Goal: Information Seeking & Learning: Learn about a topic

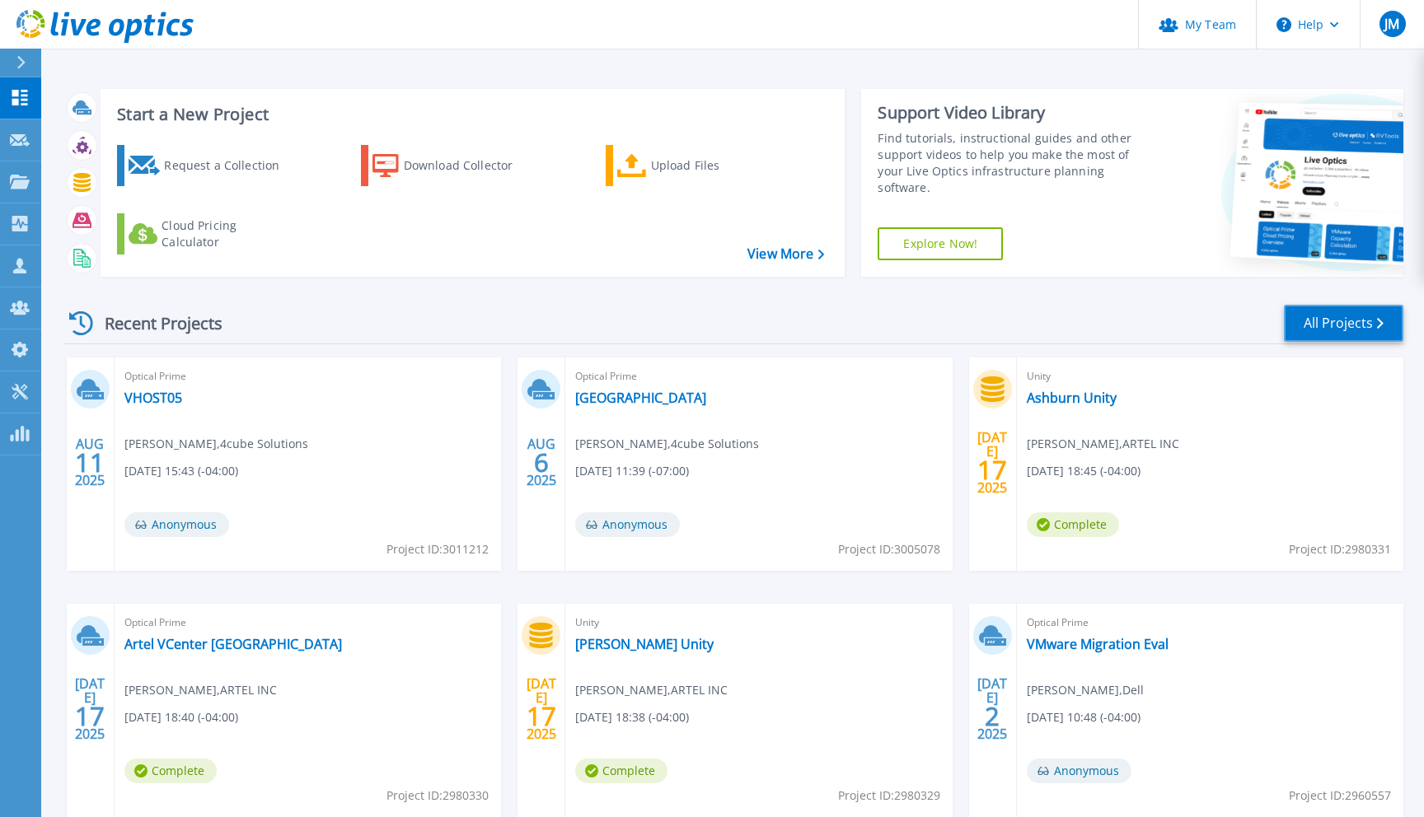
click at [1342, 323] on link "All Projects" at bounding box center [1343, 323] width 119 height 37
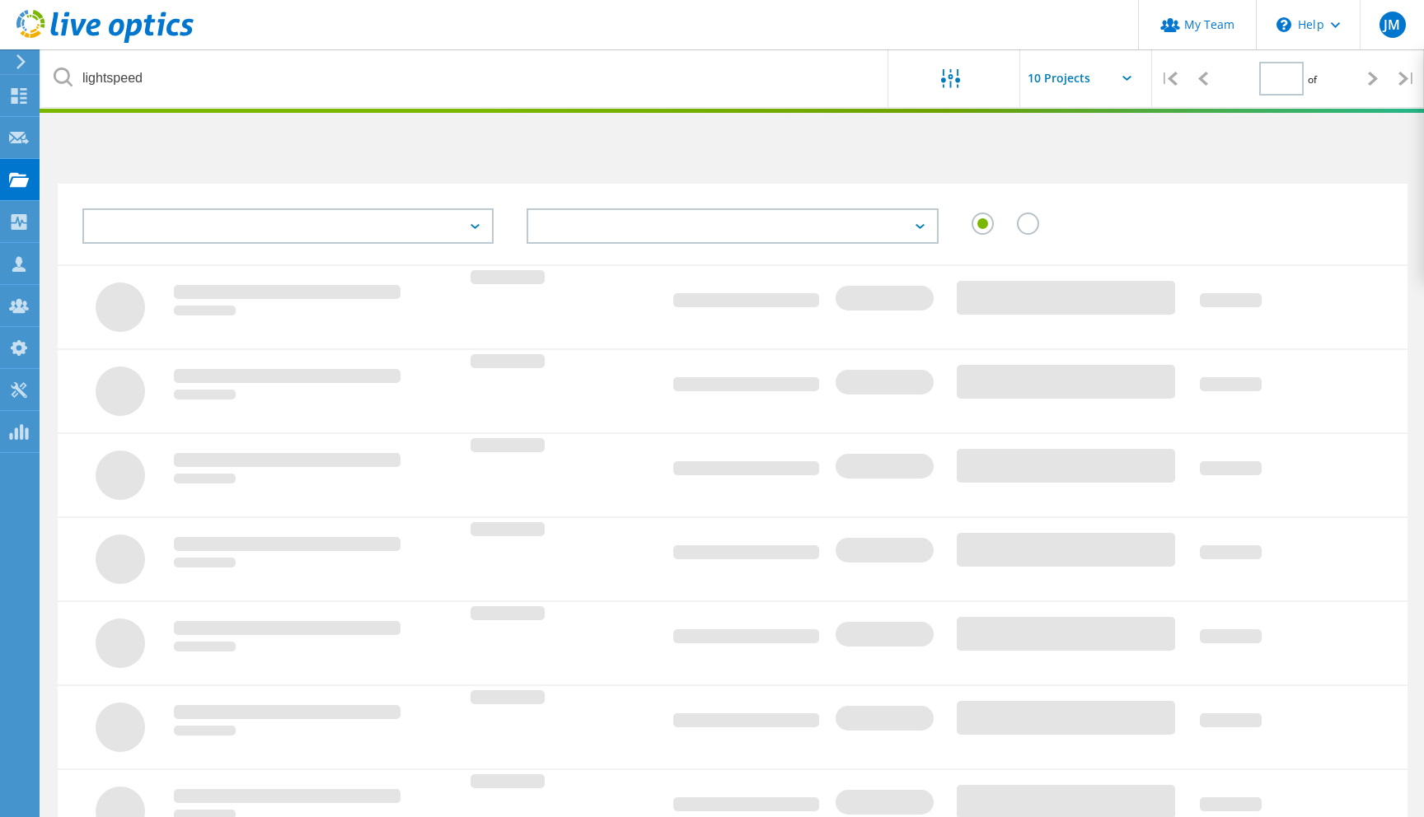
type input "1"
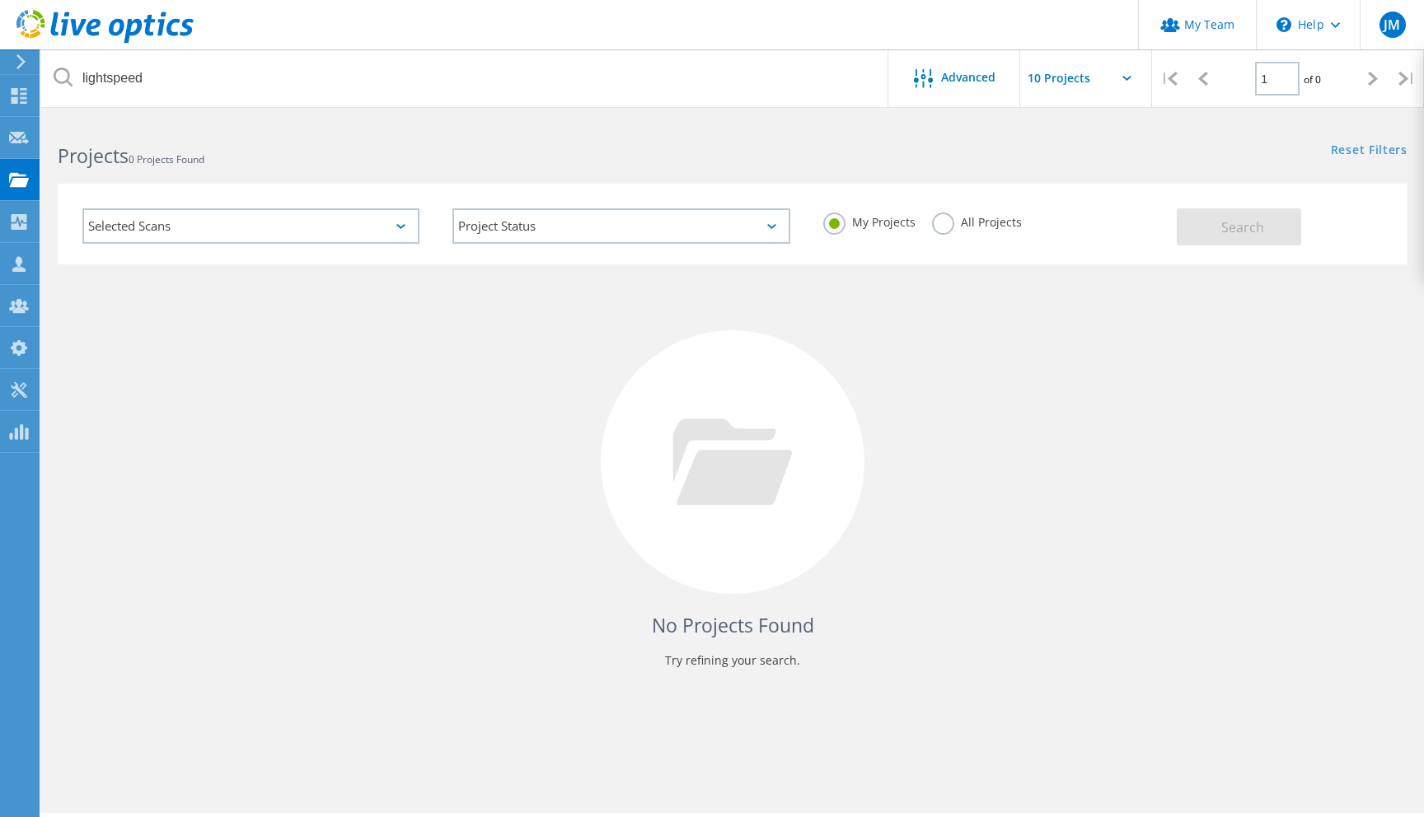
click at [946, 222] on label "All Projects" at bounding box center [977, 221] width 90 height 16
click at [0, 0] on input "All Projects" at bounding box center [0, 0] width 0 height 0
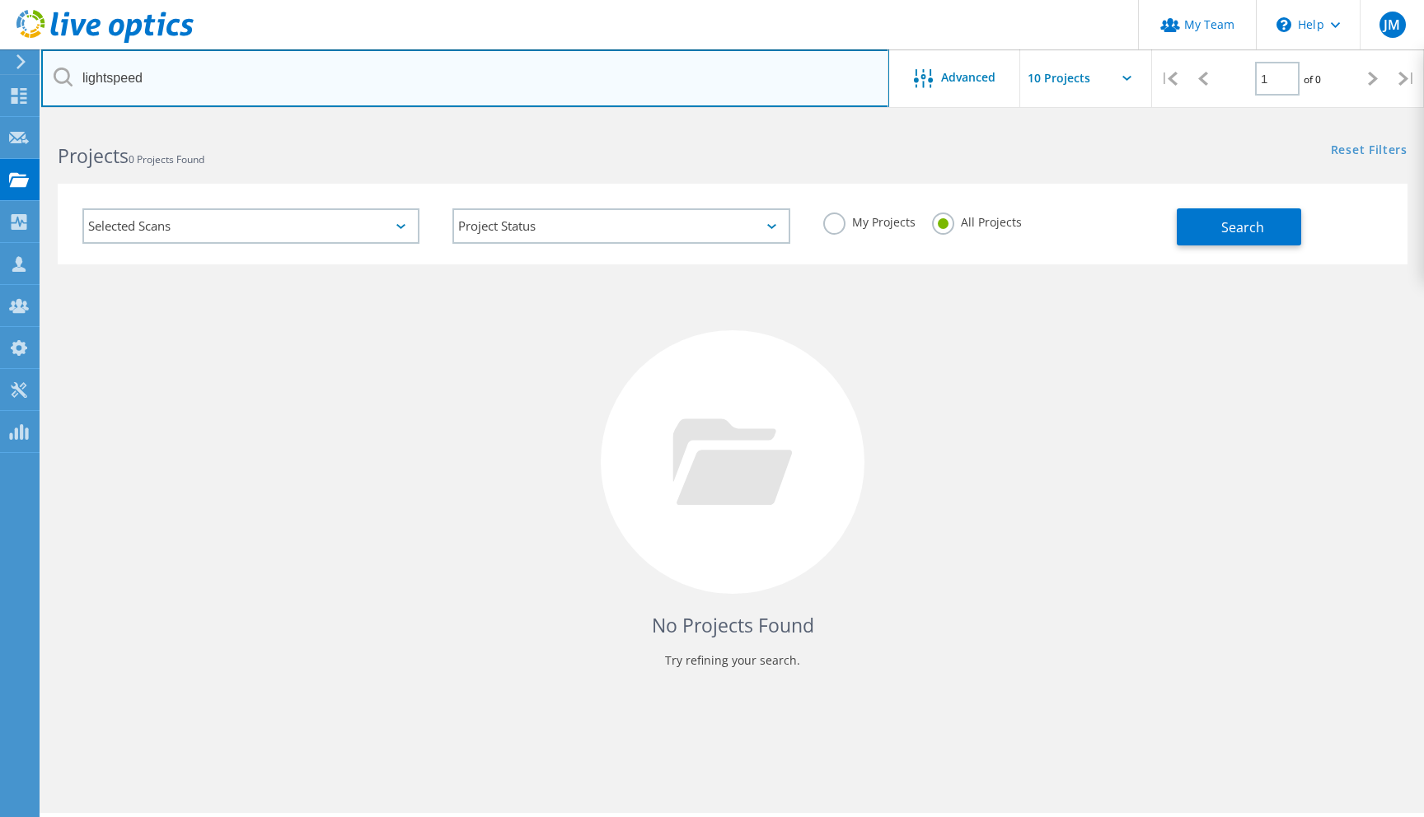
click at [294, 90] on input "lightspeed" at bounding box center [465, 78] width 848 height 58
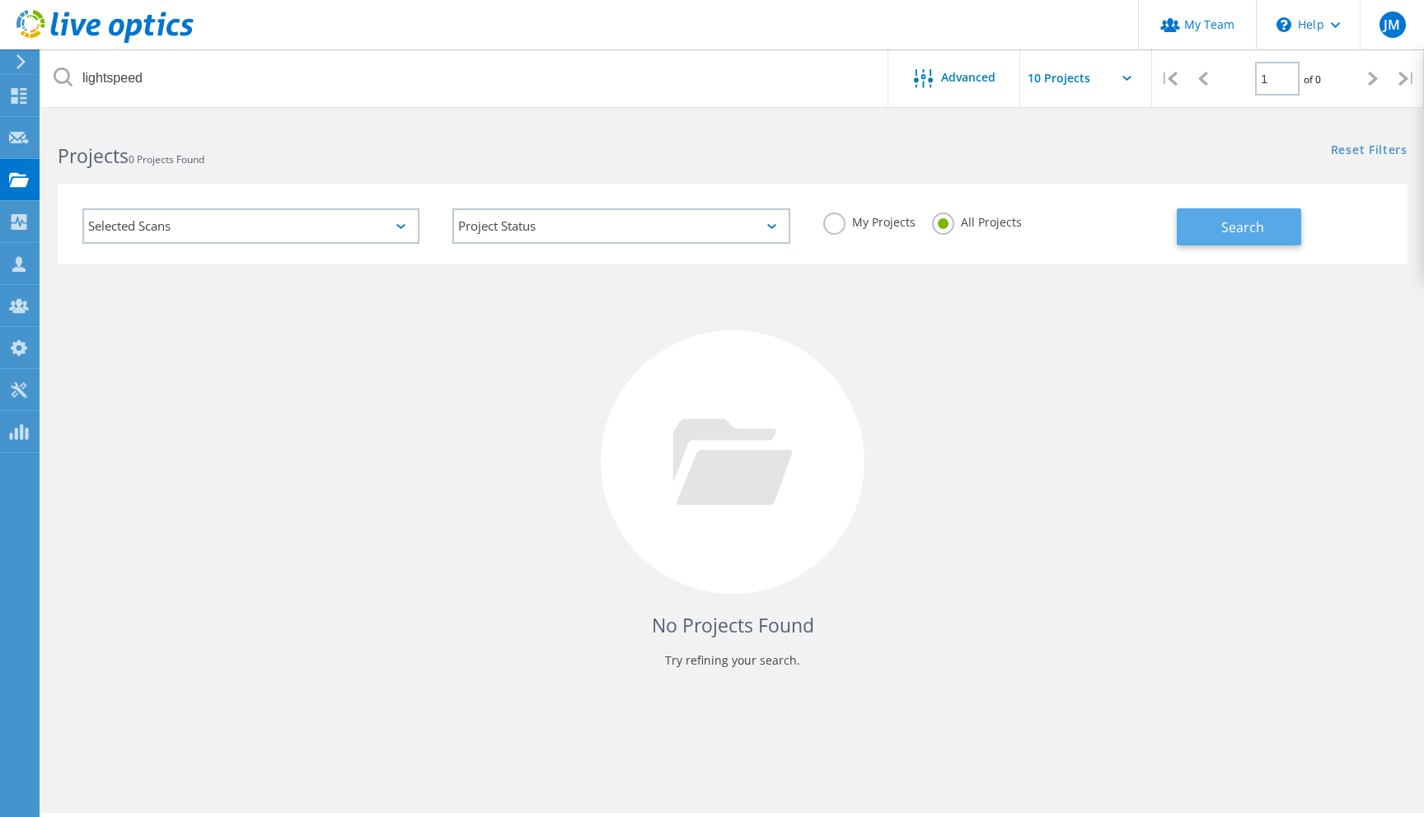
click at [1265, 233] on button "Search" at bounding box center [1239, 226] width 124 height 37
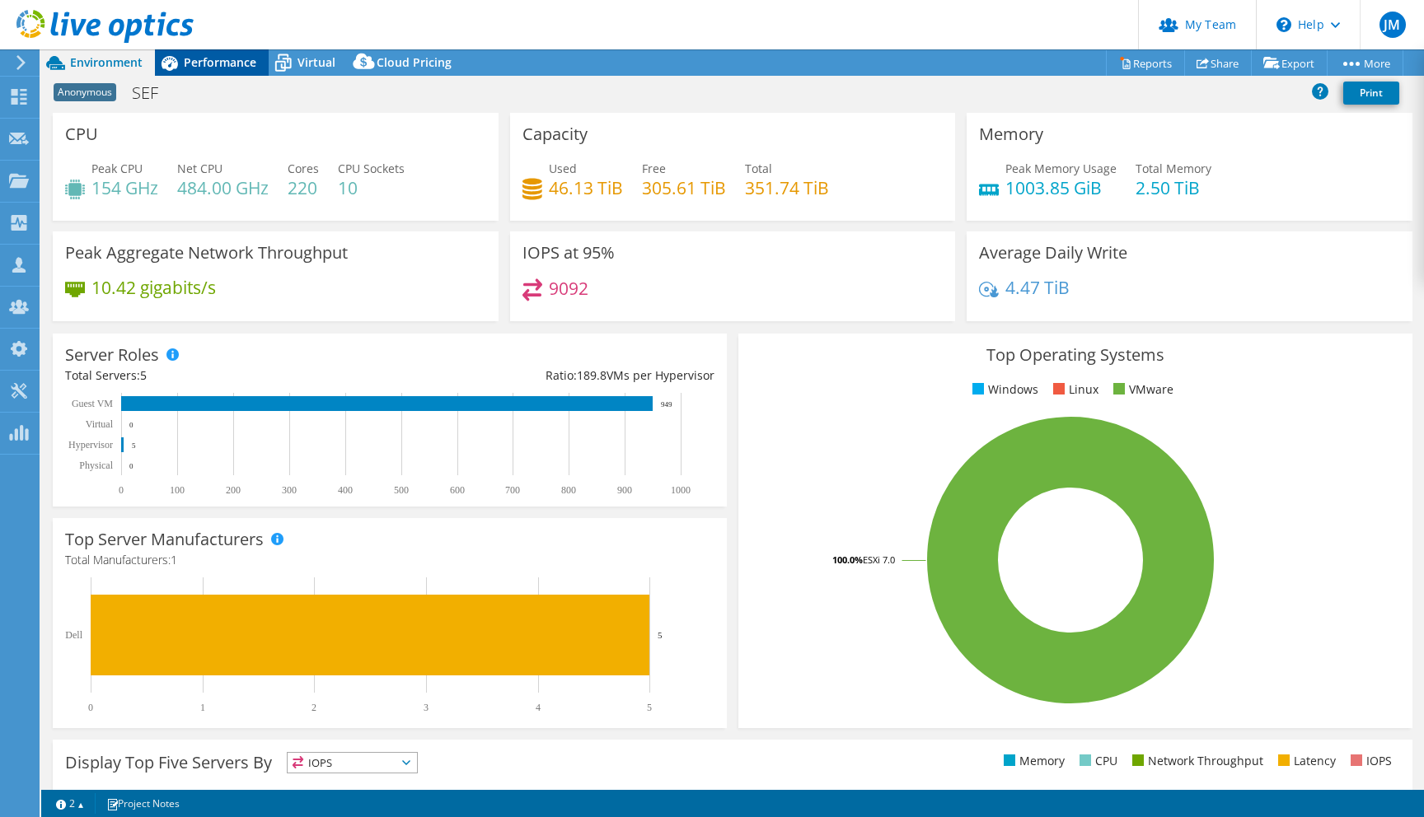
click at [202, 65] on span "Performance" at bounding box center [220, 62] width 73 height 16
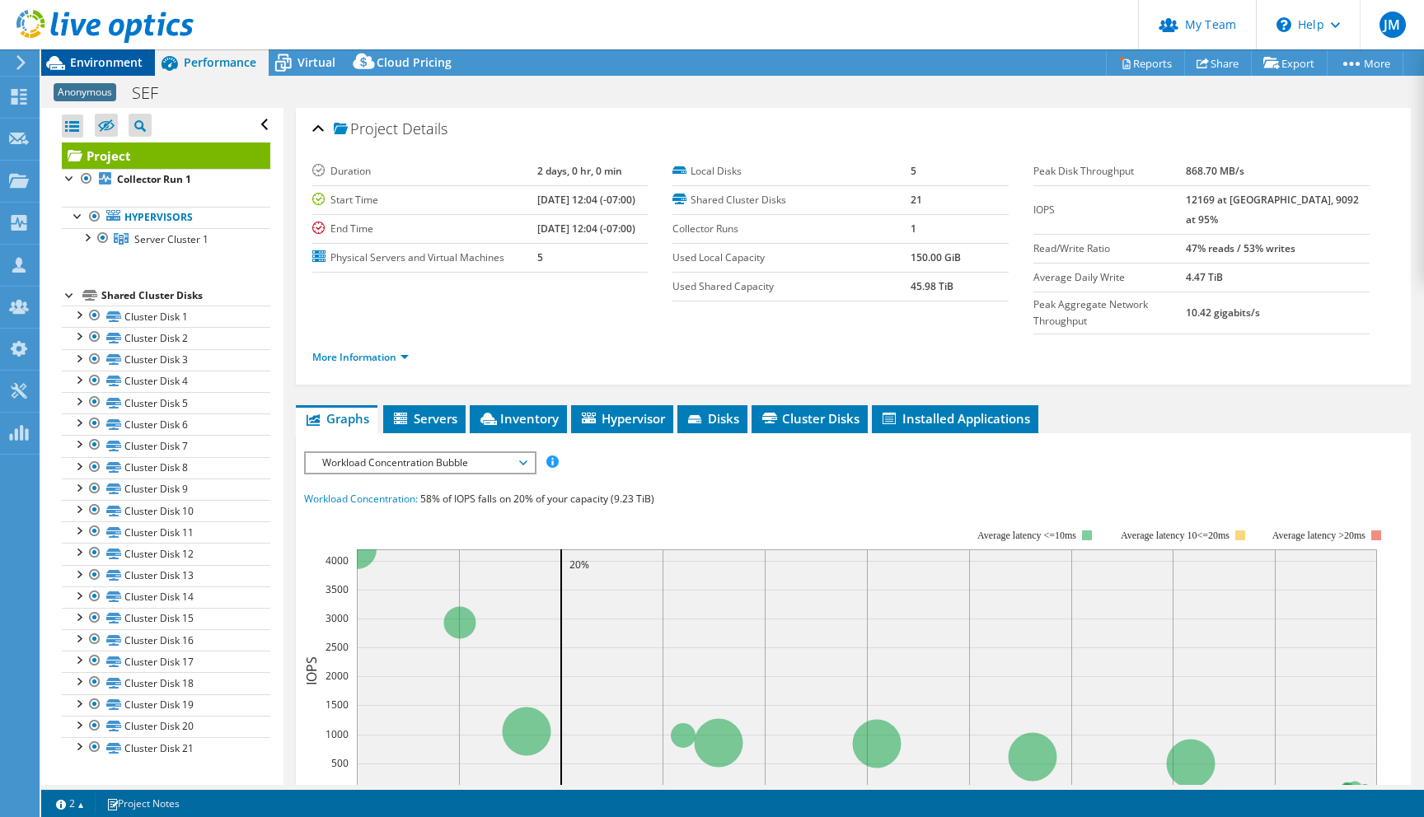
click at [124, 58] on span "Environment" at bounding box center [106, 62] width 73 height 16
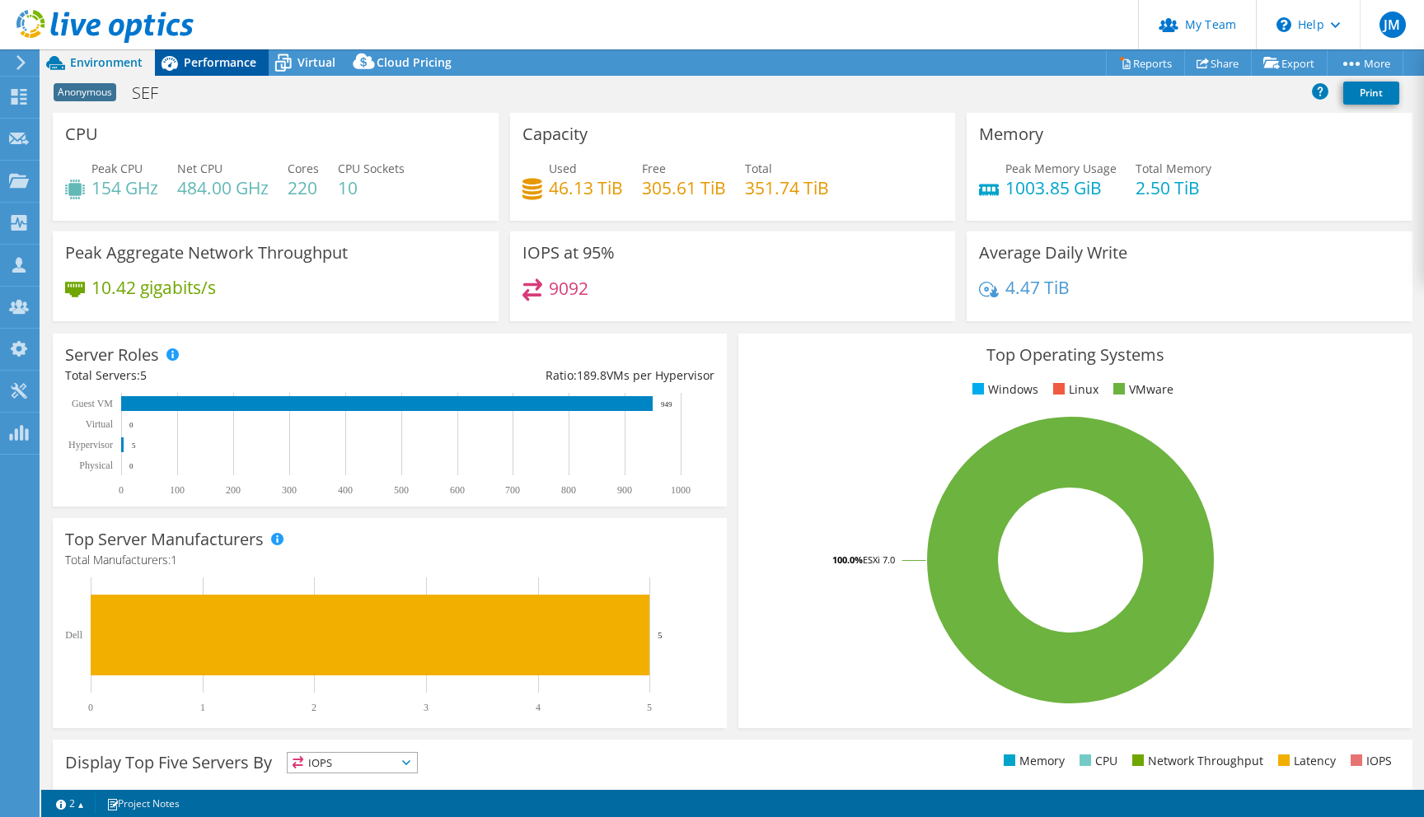
click at [195, 66] on span "Performance" at bounding box center [220, 62] width 73 height 16
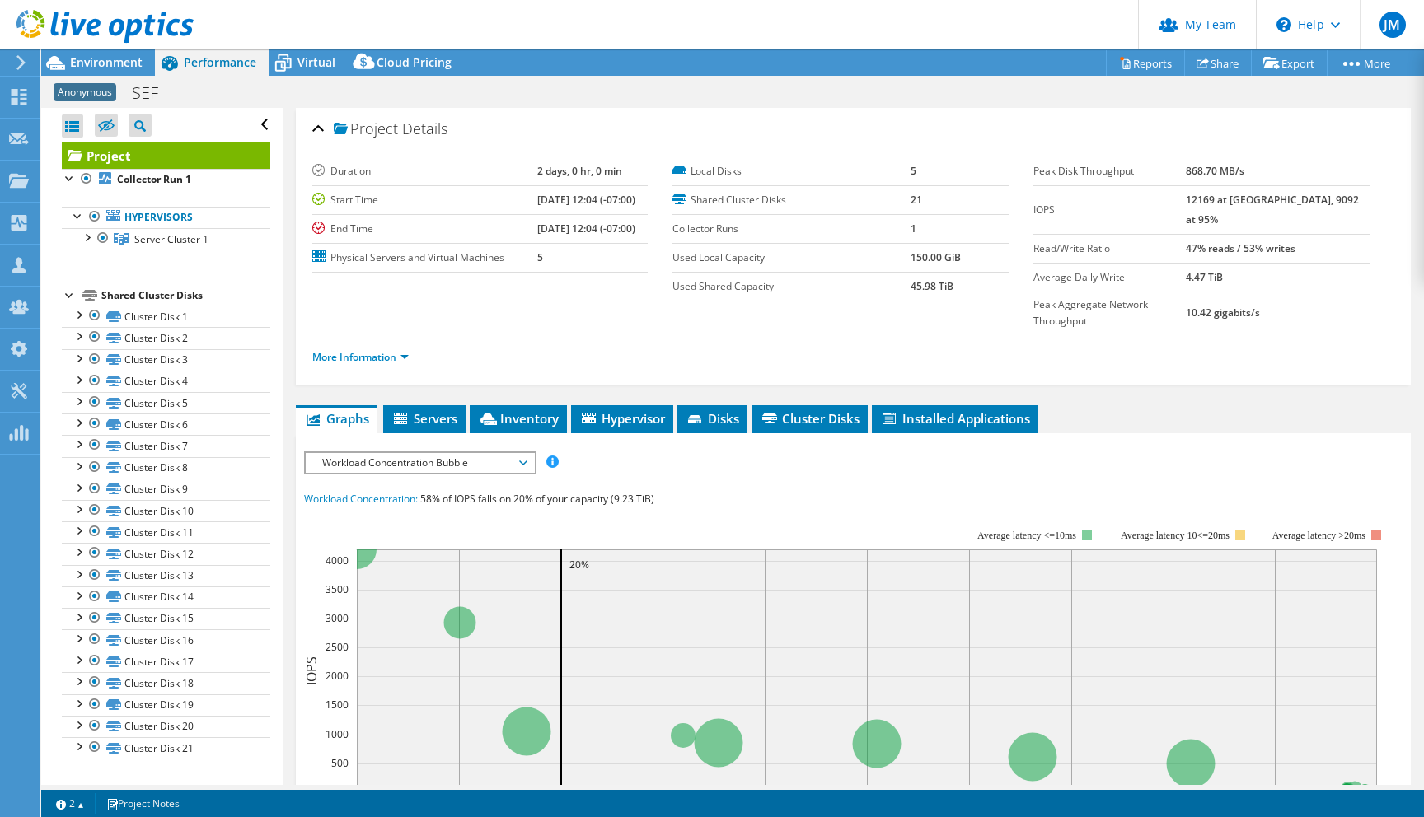
click at [390, 350] on link "More Information" at bounding box center [360, 357] width 96 height 14
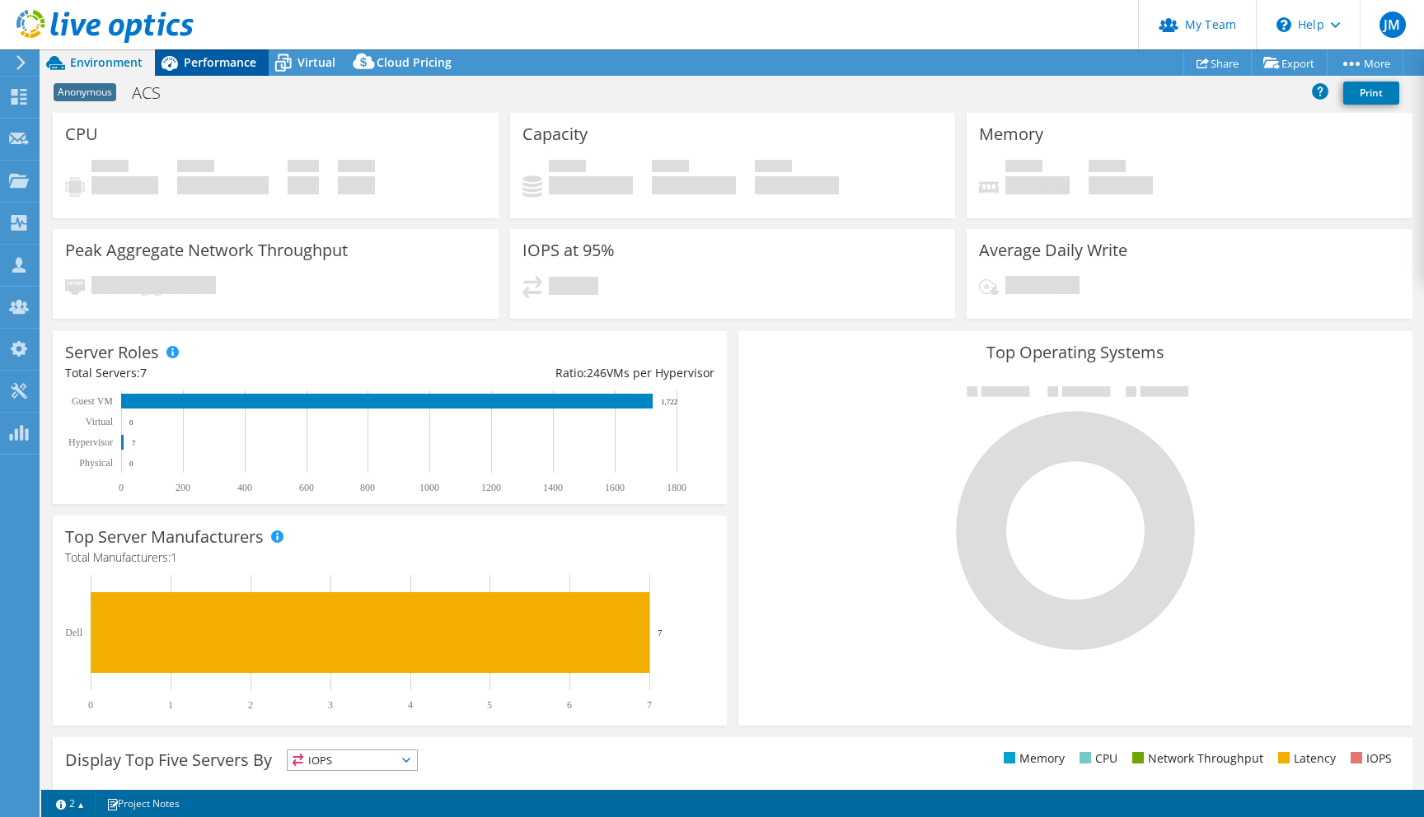
click at [190, 71] on div "Performance" at bounding box center [212, 62] width 114 height 26
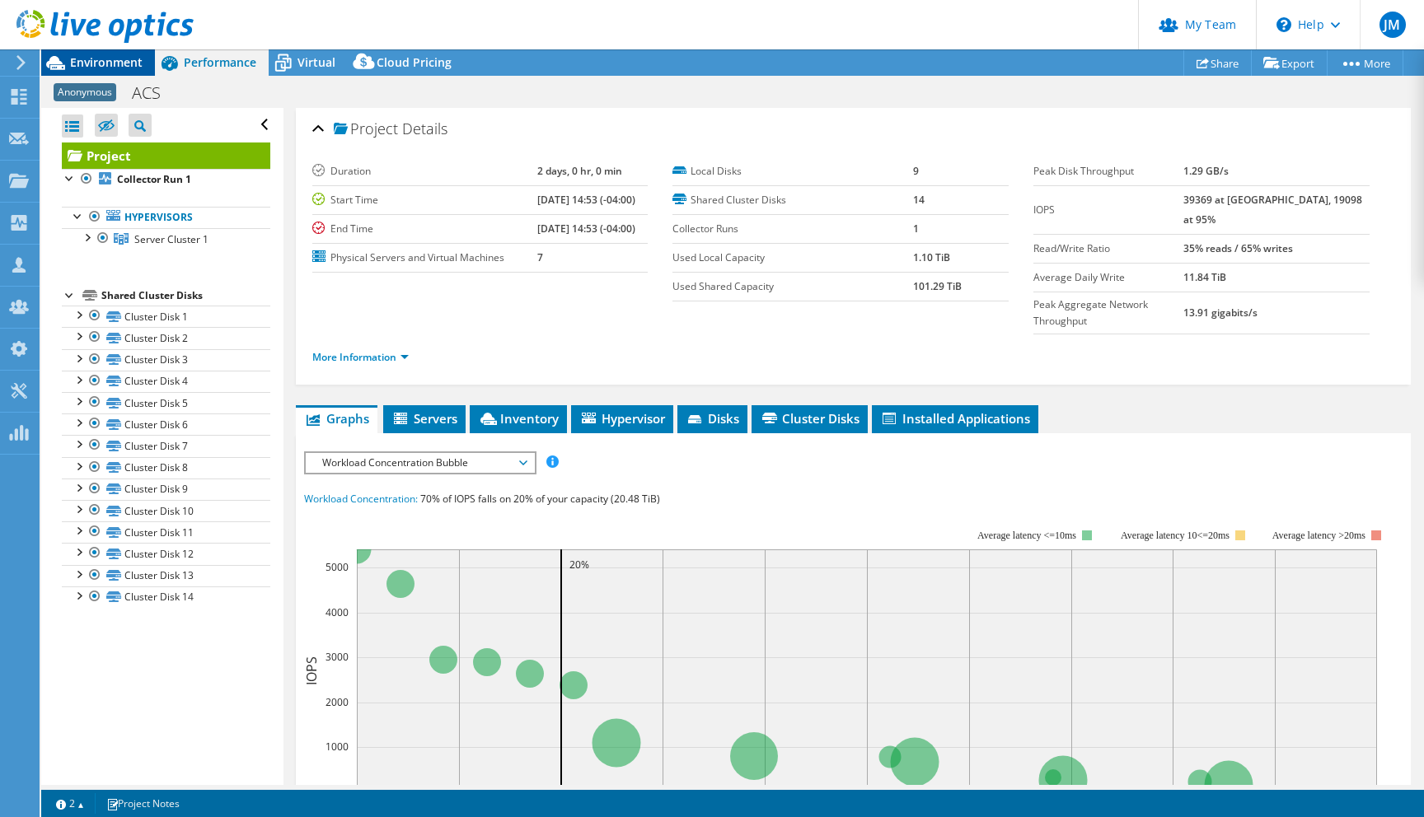
click at [103, 67] on span "Environment" at bounding box center [106, 62] width 73 height 16
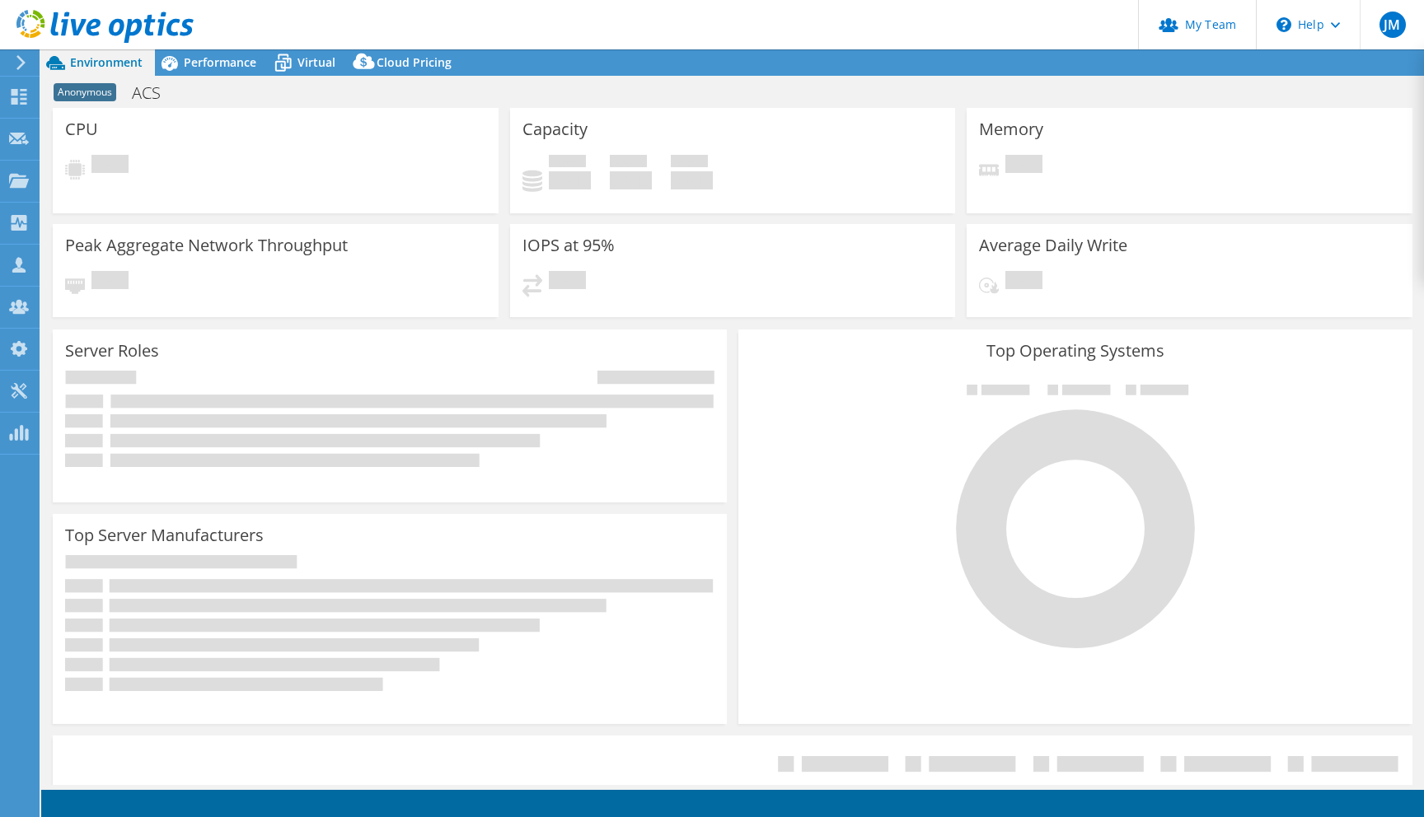
select select "USD"
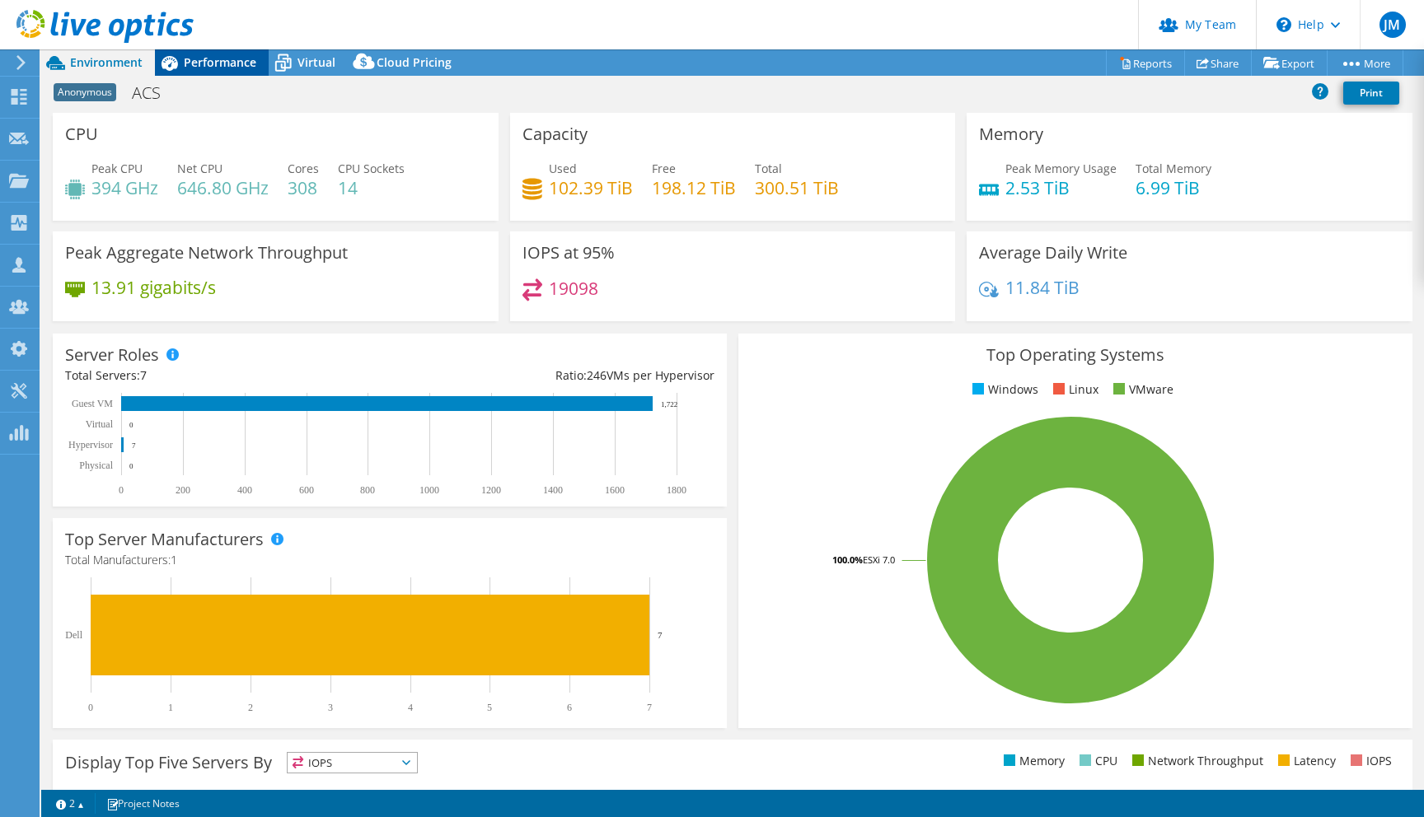
click at [212, 60] on span "Performance" at bounding box center [220, 62] width 73 height 16
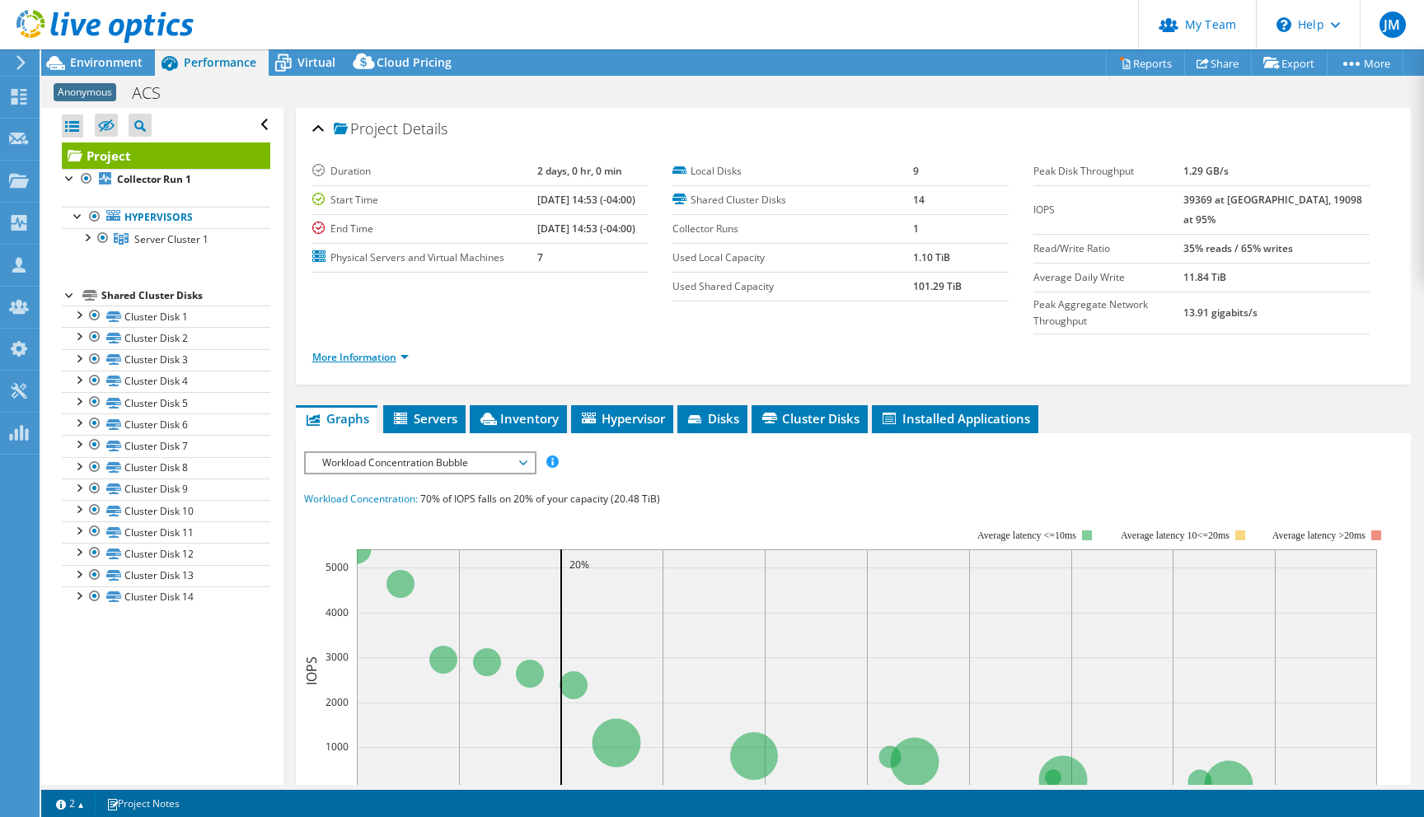
click at [386, 350] on link "More Information" at bounding box center [360, 357] width 96 height 14
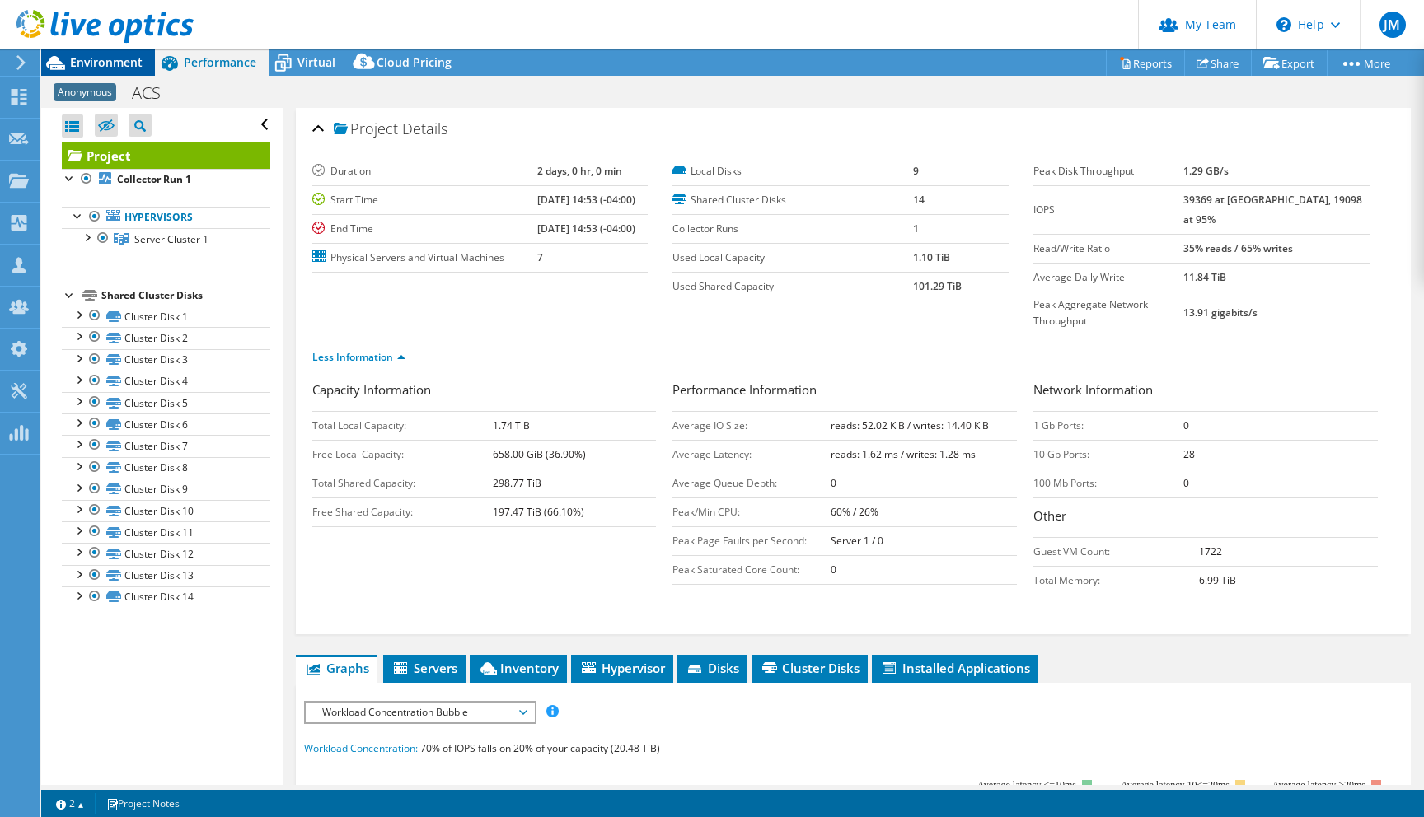
click at [90, 62] on span "Environment" at bounding box center [106, 62] width 73 height 16
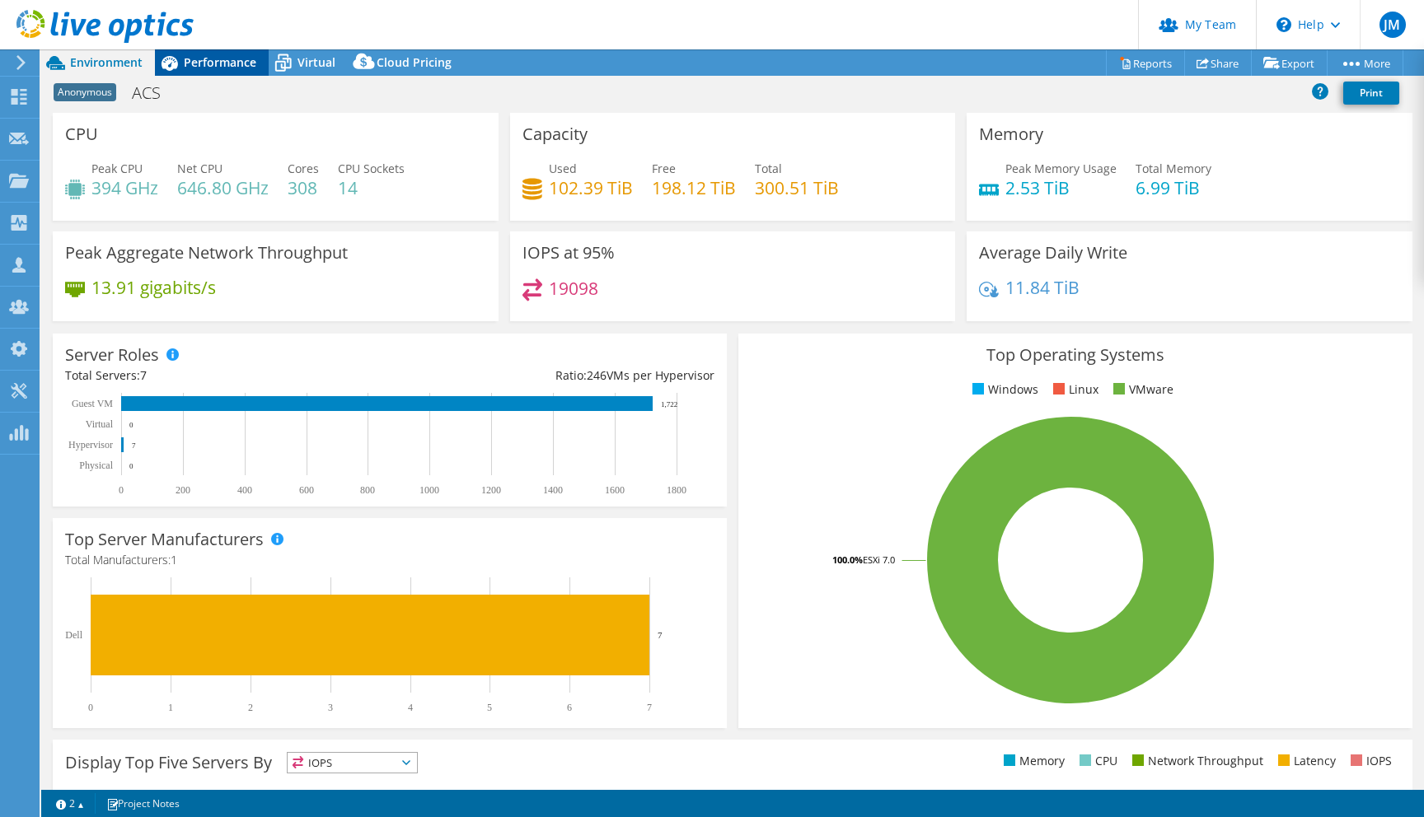
click at [201, 66] on span "Performance" at bounding box center [220, 62] width 73 height 16
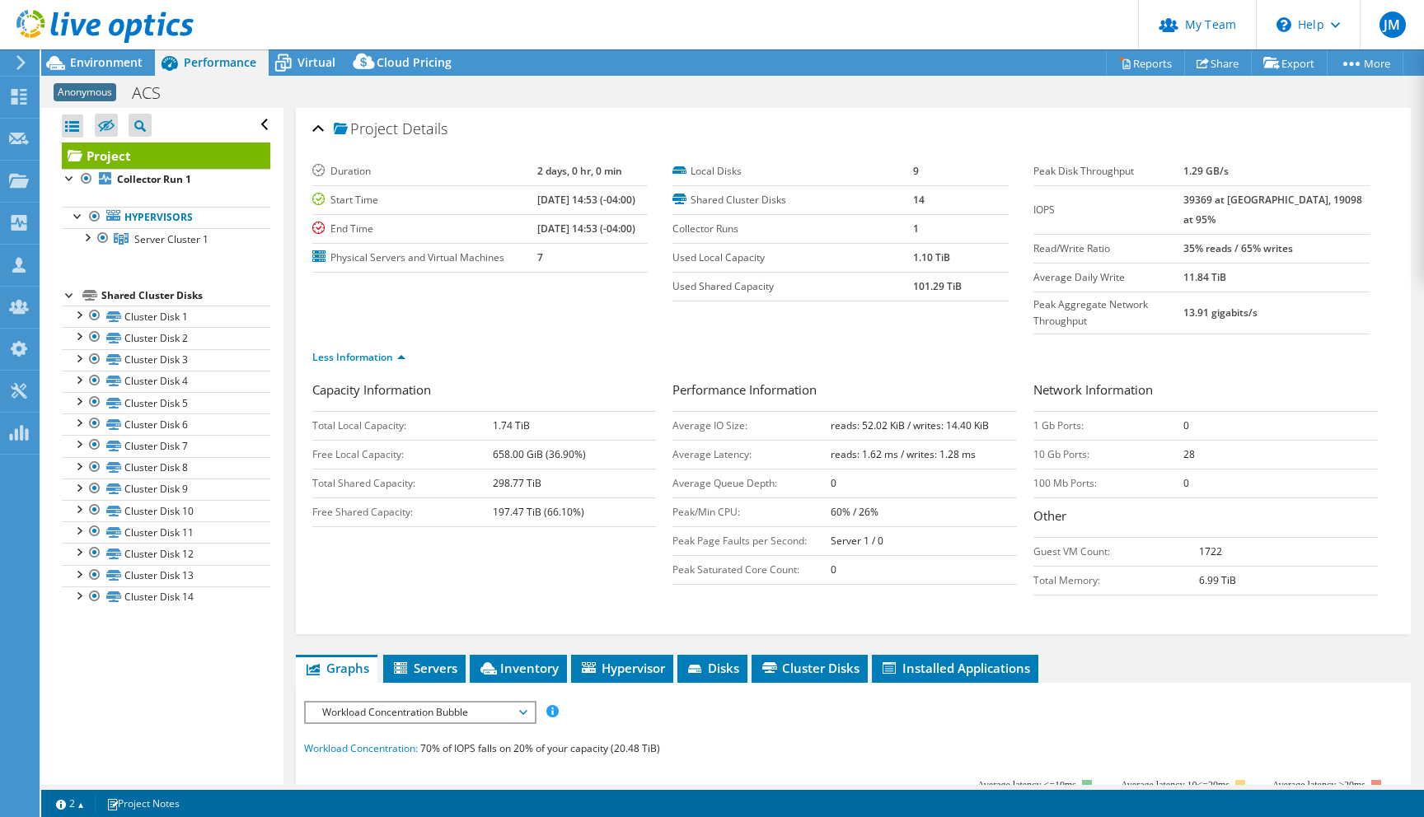
click at [354, 703] on span "Workload Concentration Bubble" at bounding box center [420, 713] width 212 height 20
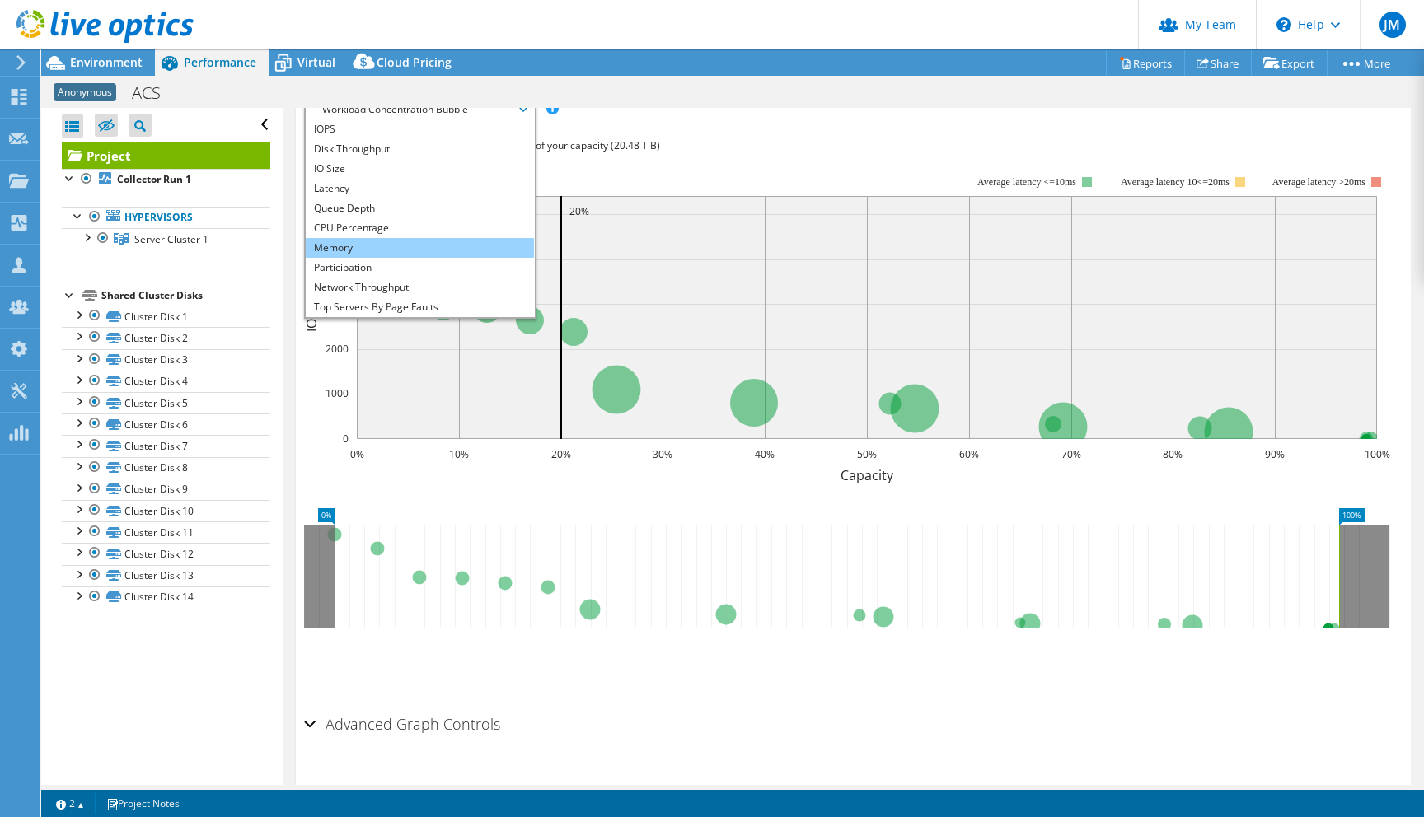
scroll to position [59, 0]
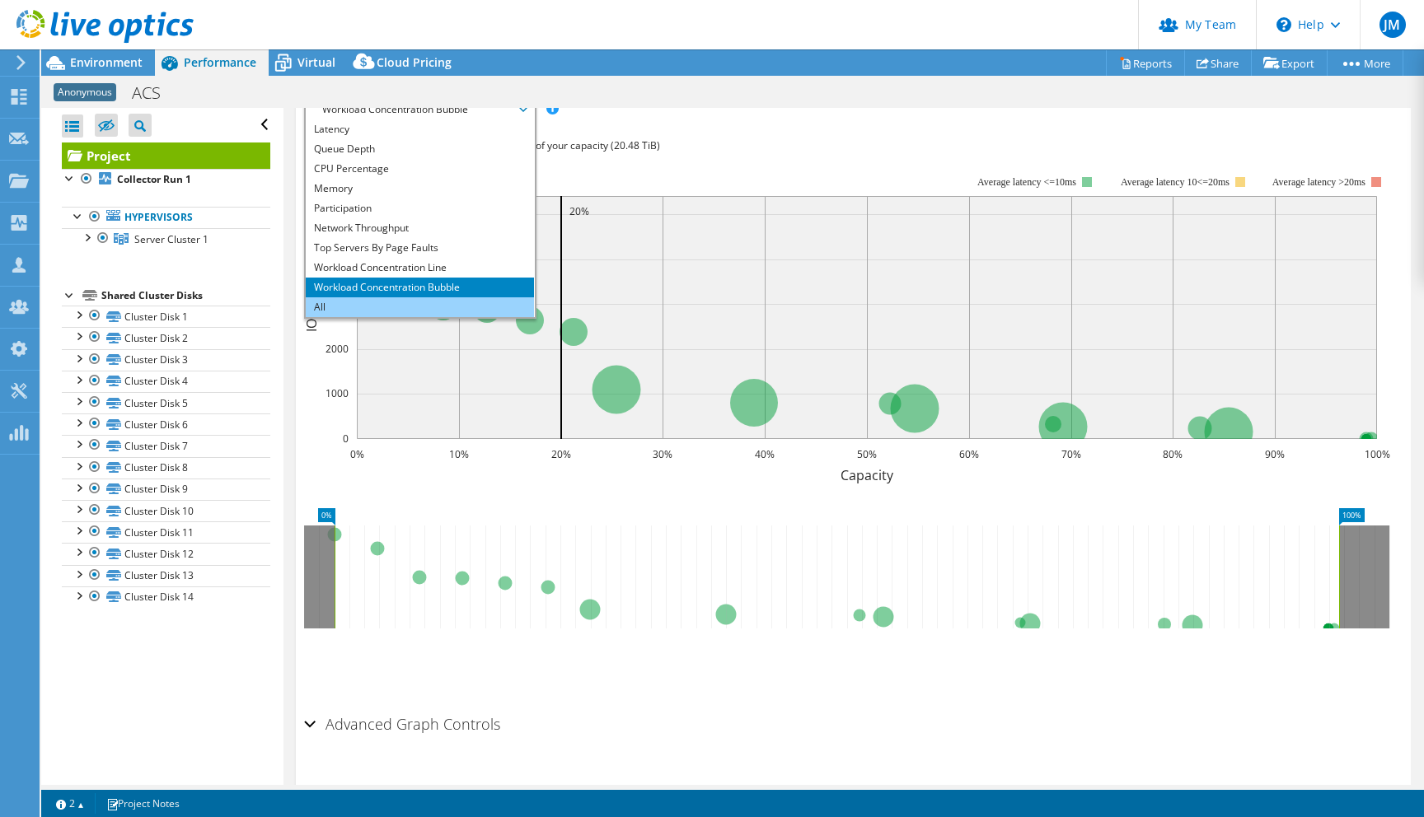
click at [368, 297] on li "All" at bounding box center [420, 307] width 228 height 20
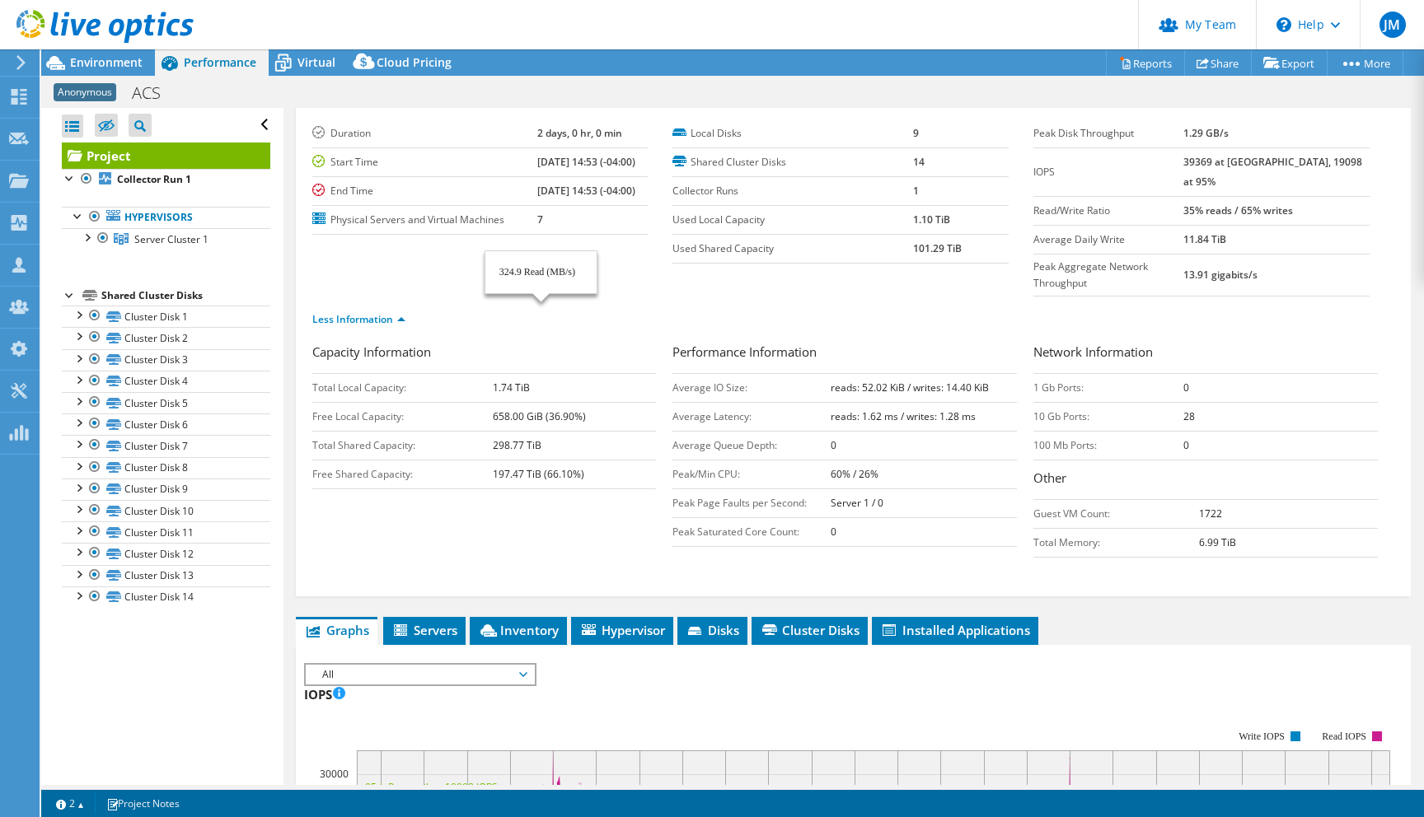
scroll to position [0, 0]
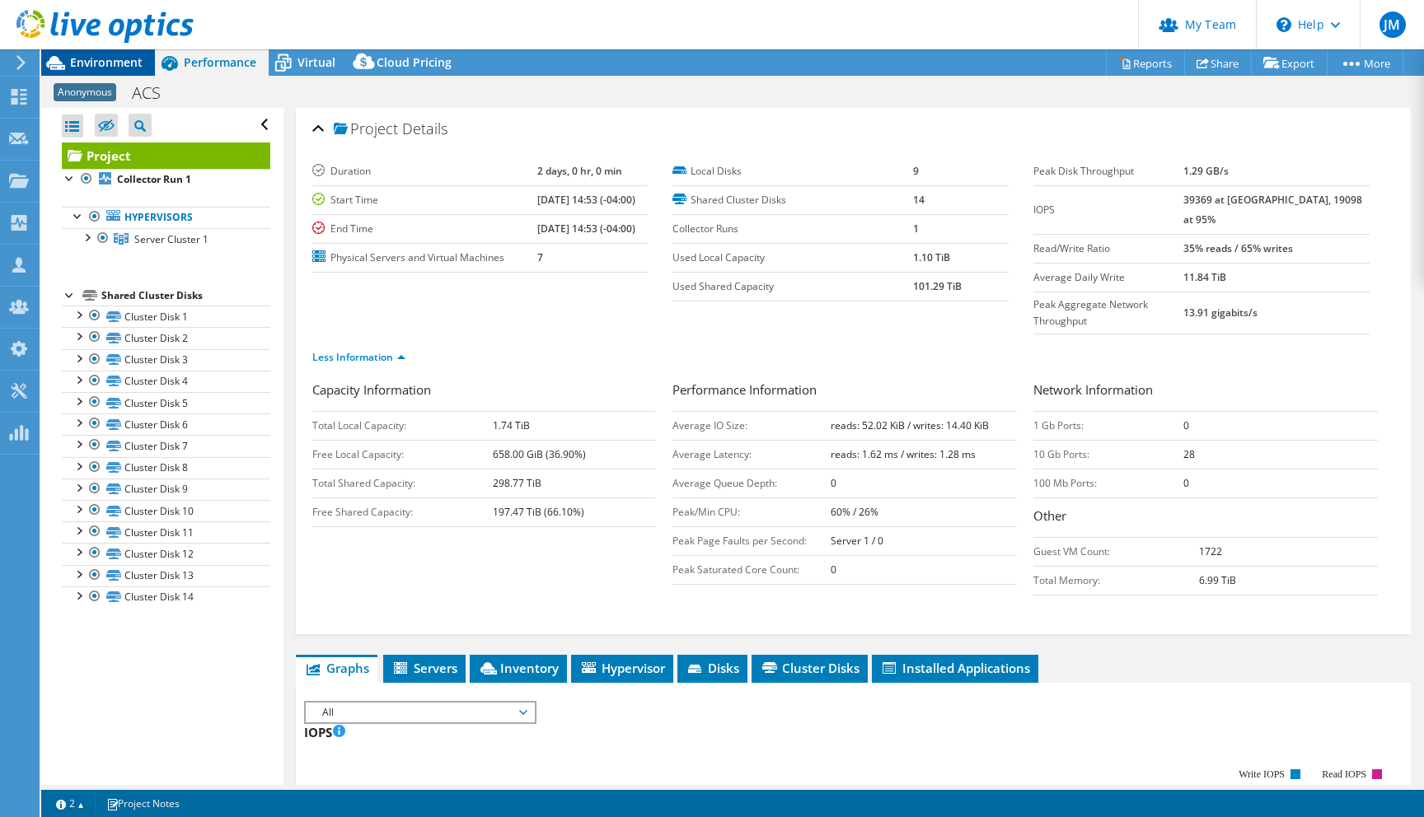
click at [117, 68] on span "Environment" at bounding box center [106, 62] width 73 height 16
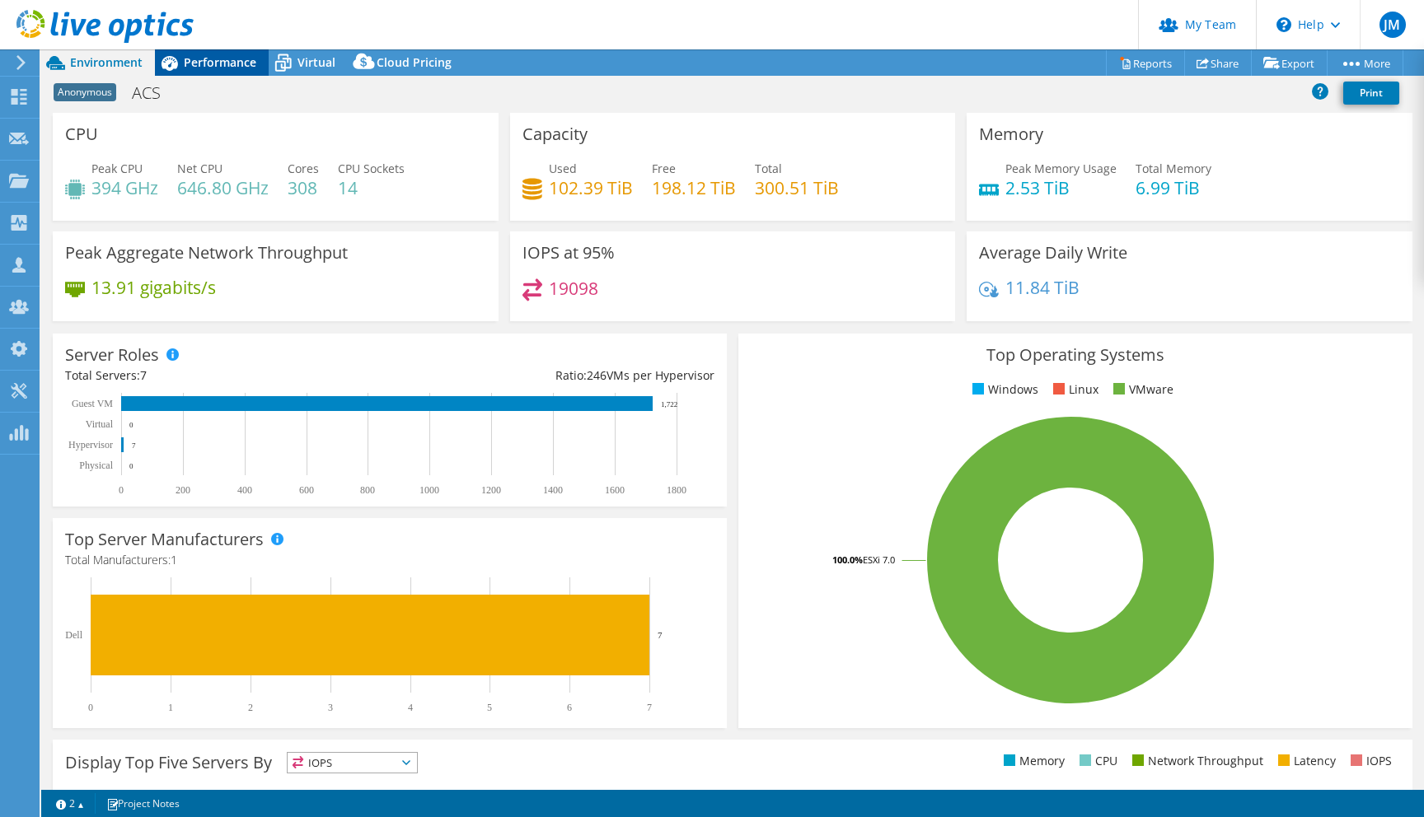
click at [204, 63] on span "Performance" at bounding box center [220, 62] width 73 height 16
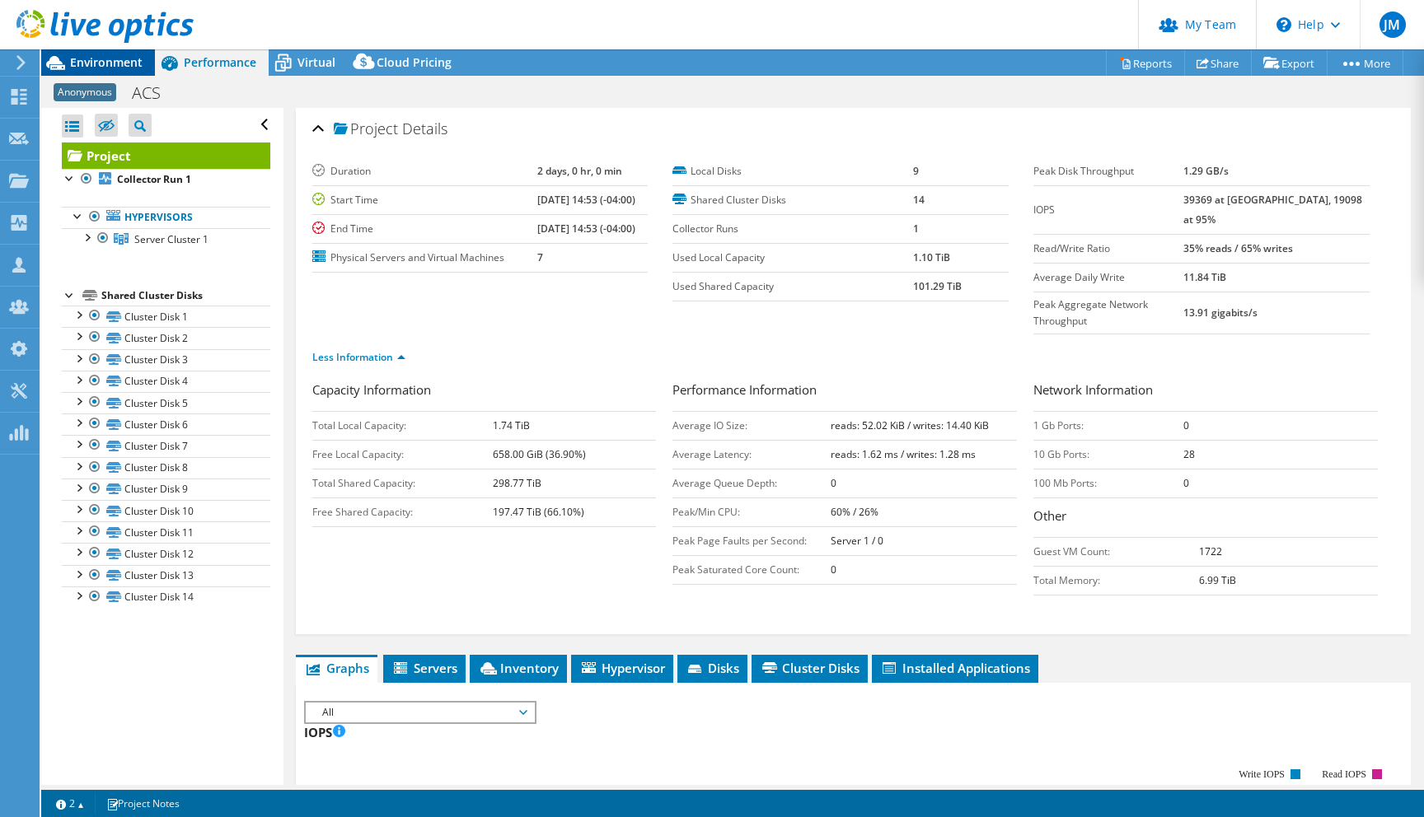
click at [98, 64] on span "Environment" at bounding box center [106, 62] width 73 height 16
